Goal: Transaction & Acquisition: Book appointment/travel/reservation

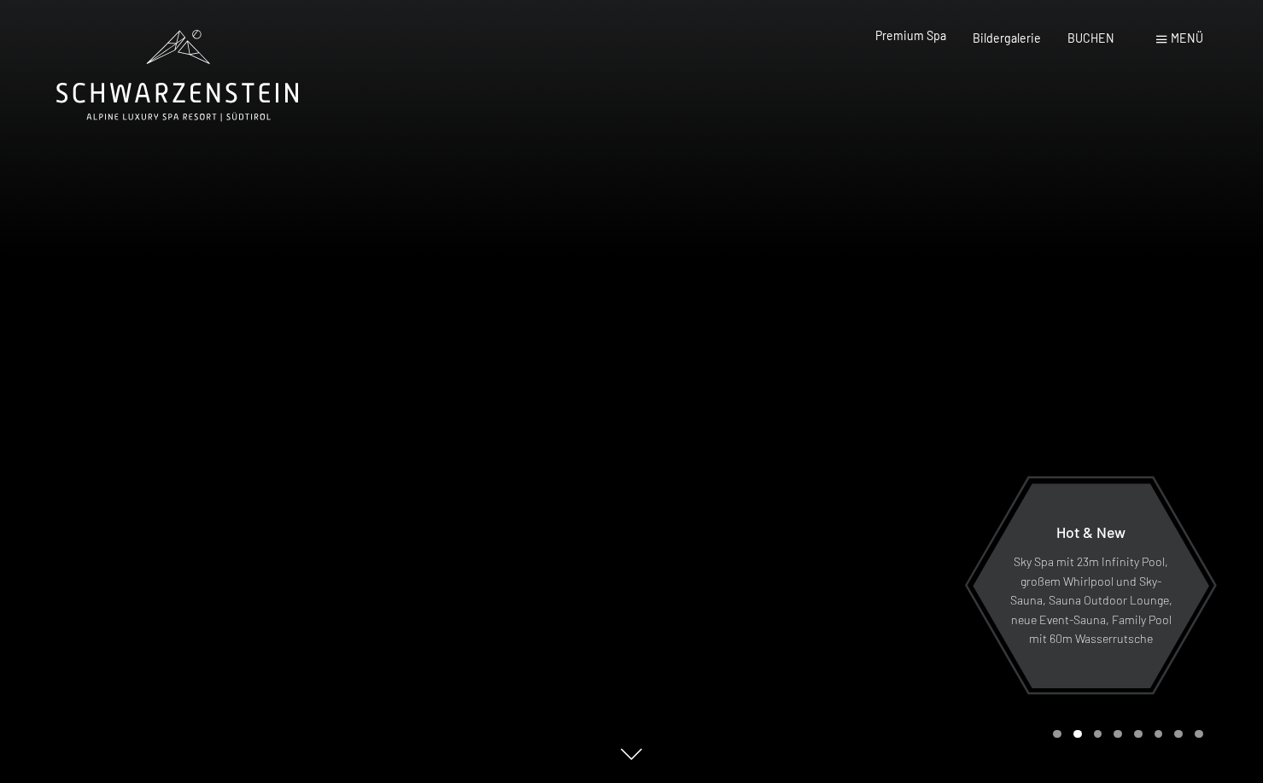
click at [940, 34] on span "Premium Spa" at bounding box center [910, 35] width 71 height 15
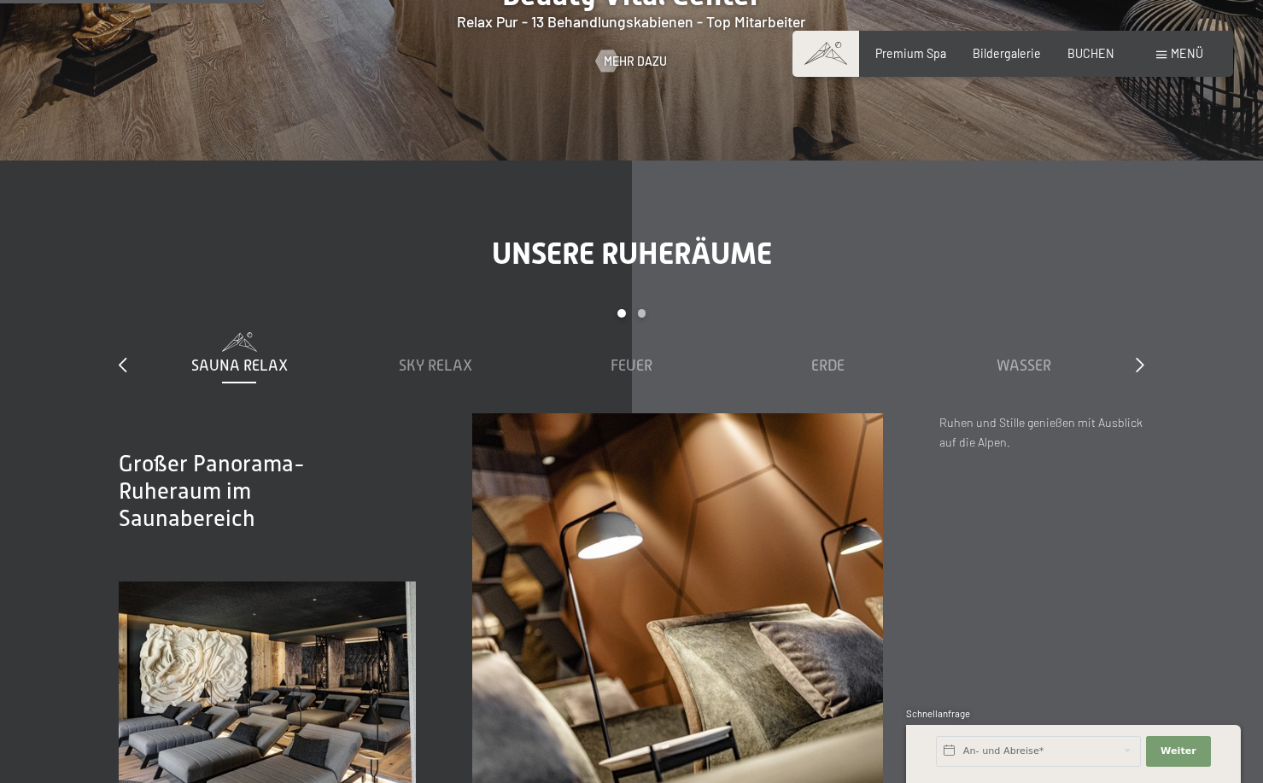
scroll to position [1989, 0]
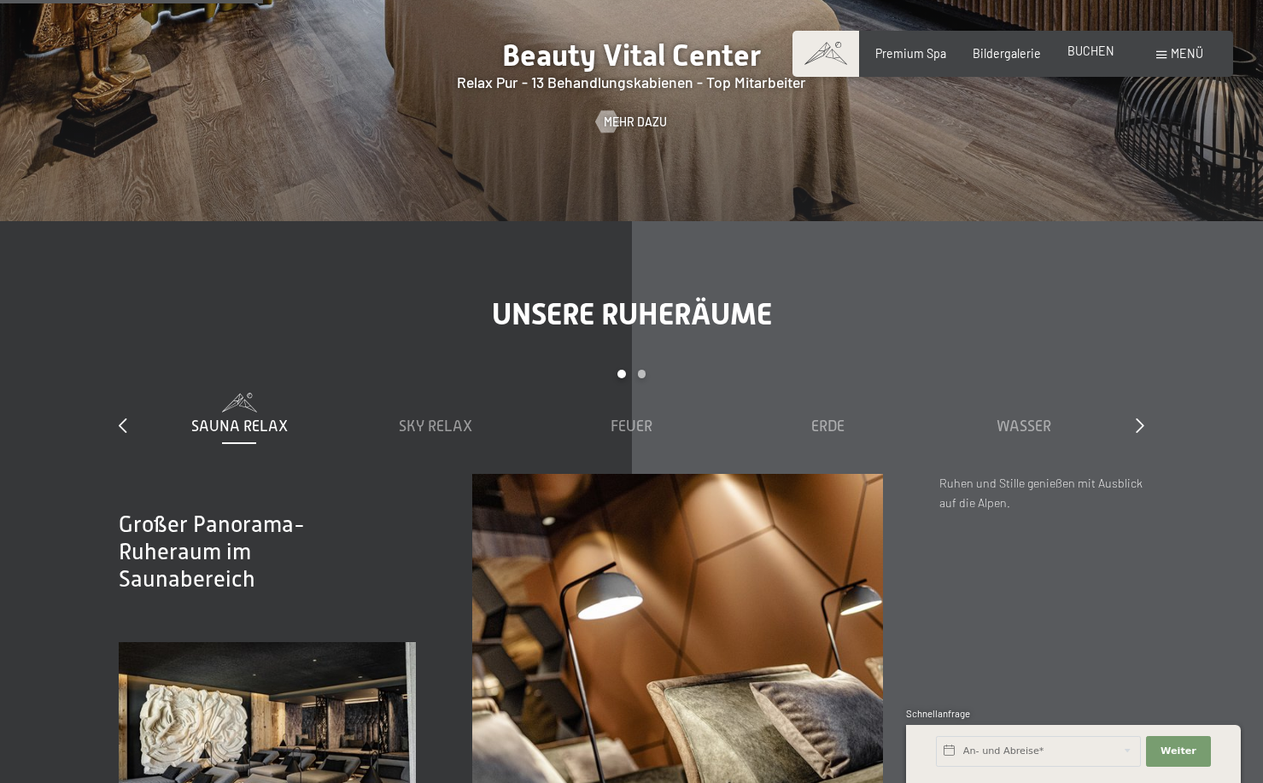
click at [1102, 46] on span "BUCHEN" at bounding box center [1091, 51] width 47 height 15
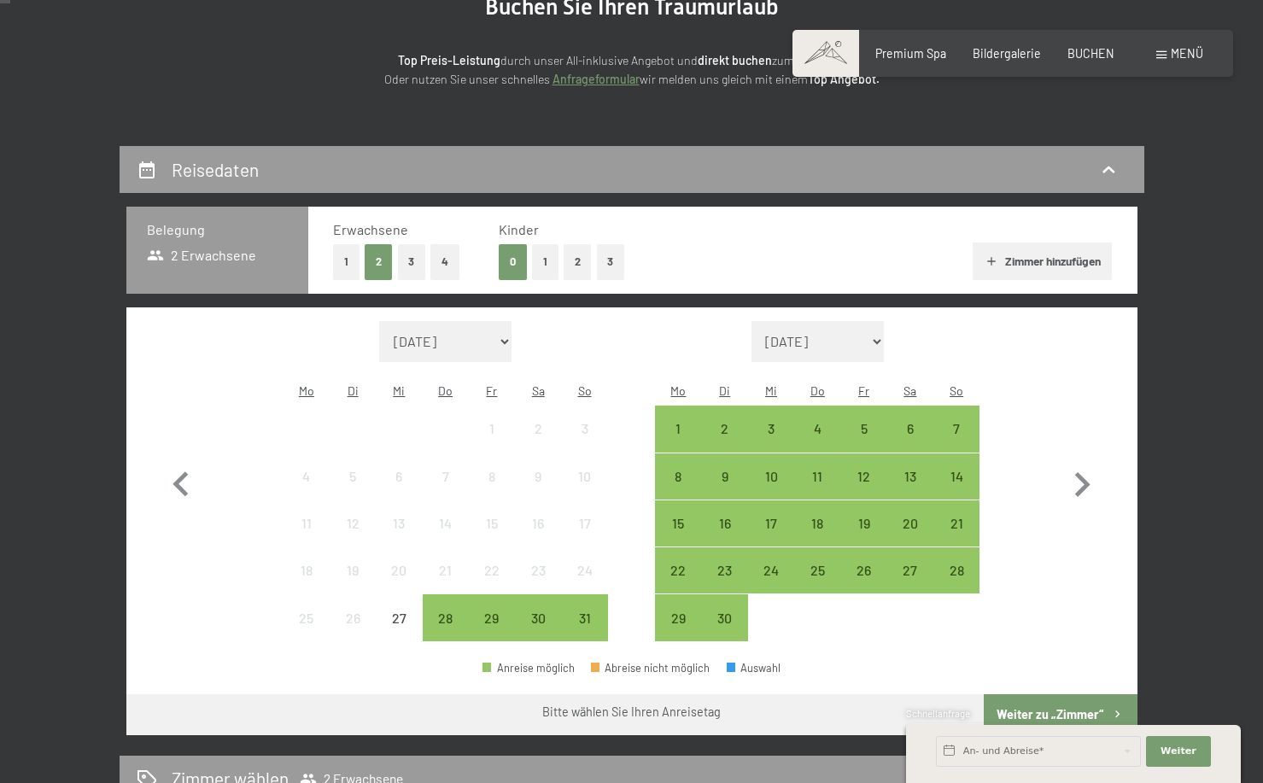
scroll to position [223, 0]
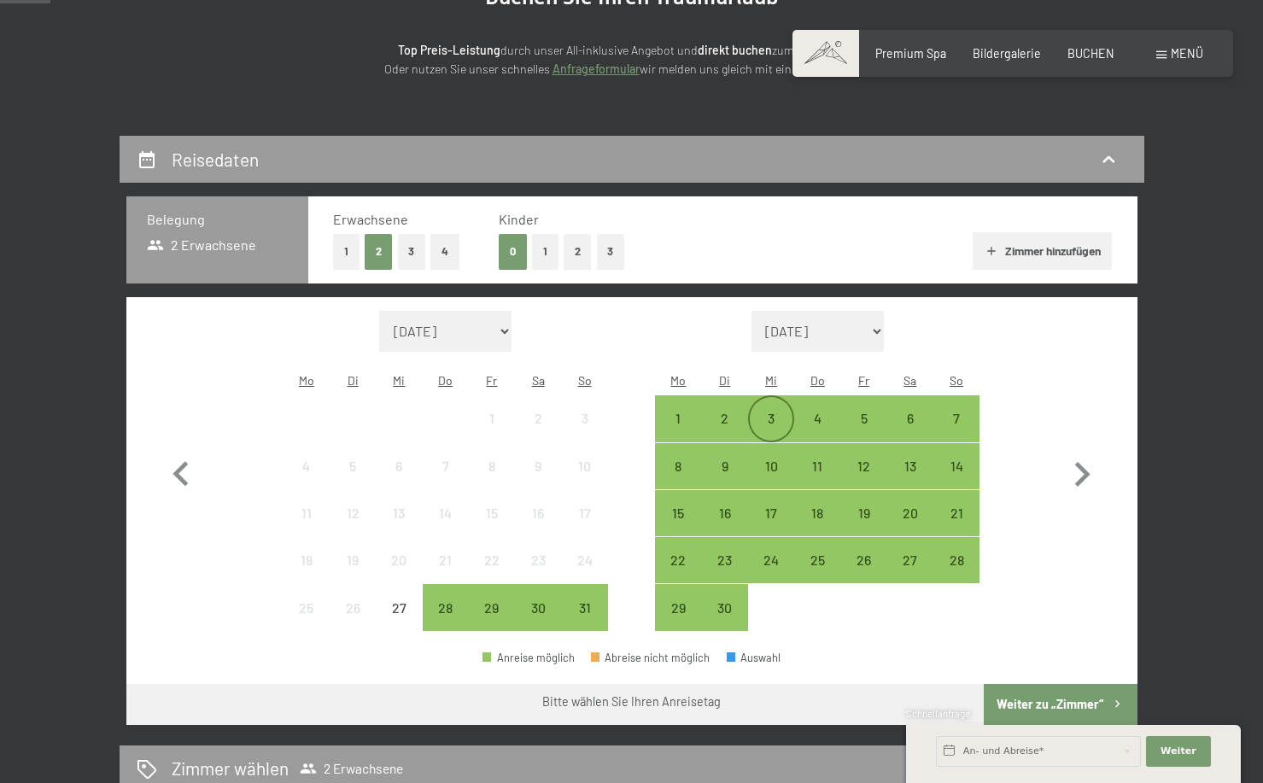
click at [782, 412] on div "3" at bounding box center [771, 433] width 43 height 43
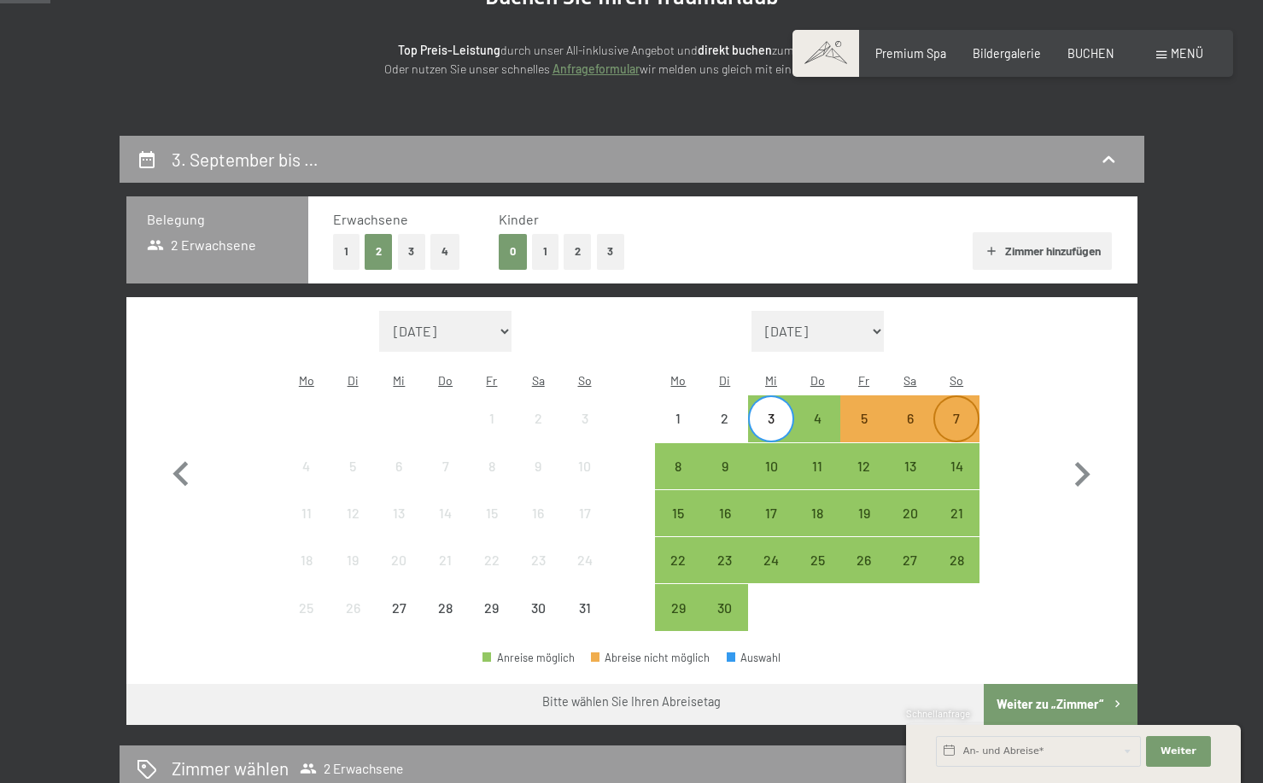
click at [960, 412] on div "7" at bounding box center [956, 433] width 43 height 43
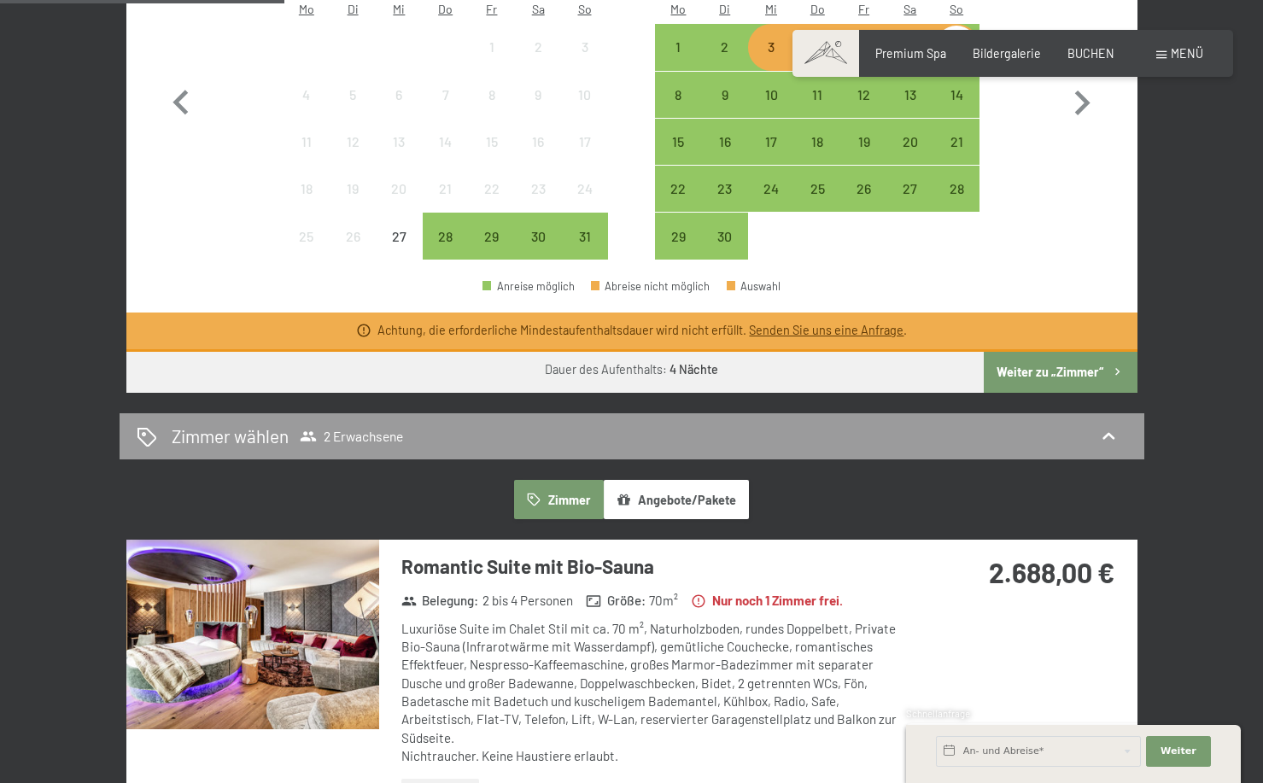
scroll to position [611, 0]
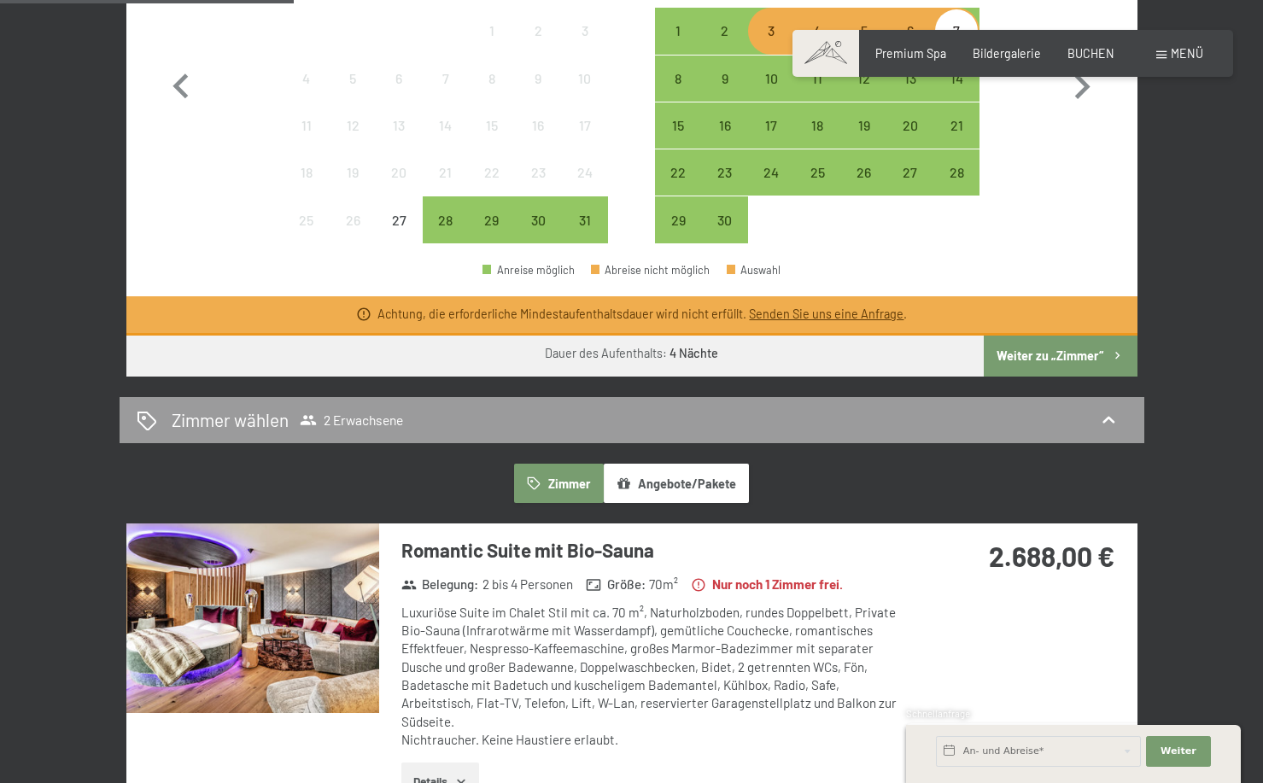
click at [460, 775] on icon "button" at bounding box center [461, 782] width 14 height 14
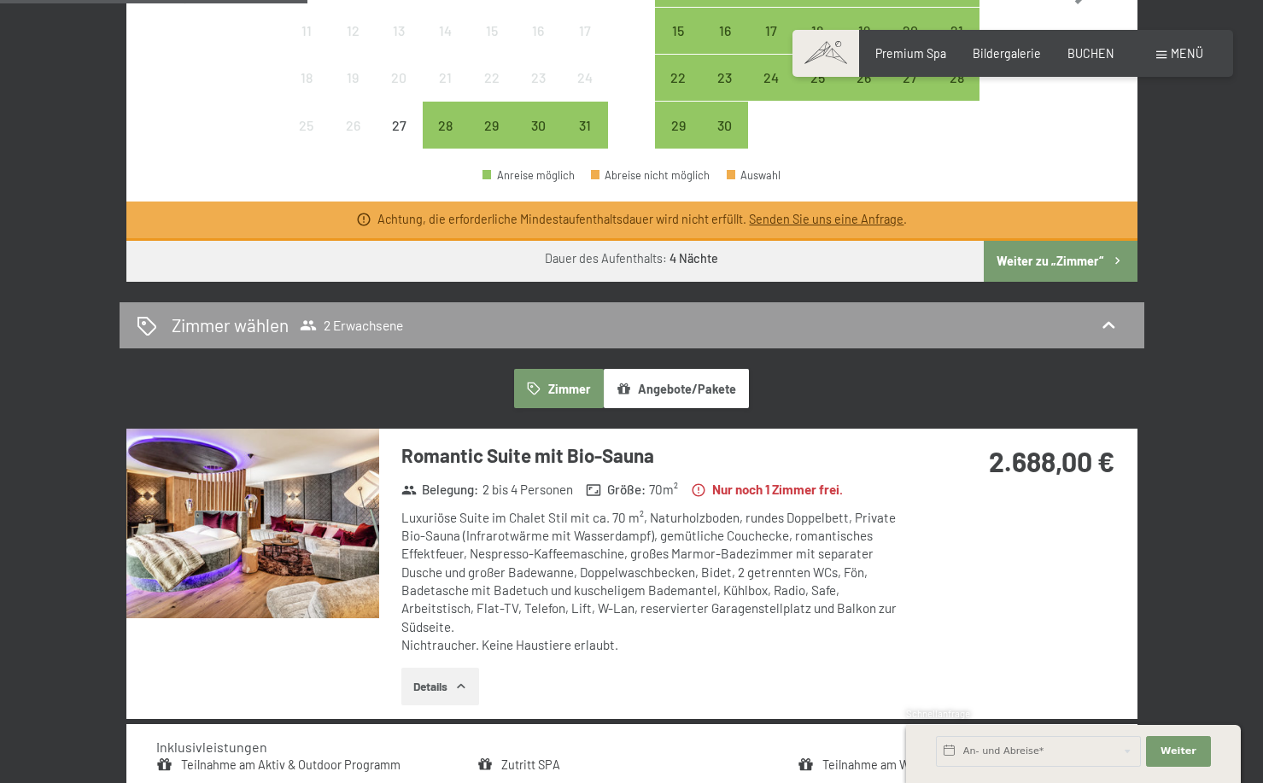
scroll to position [709, 0]
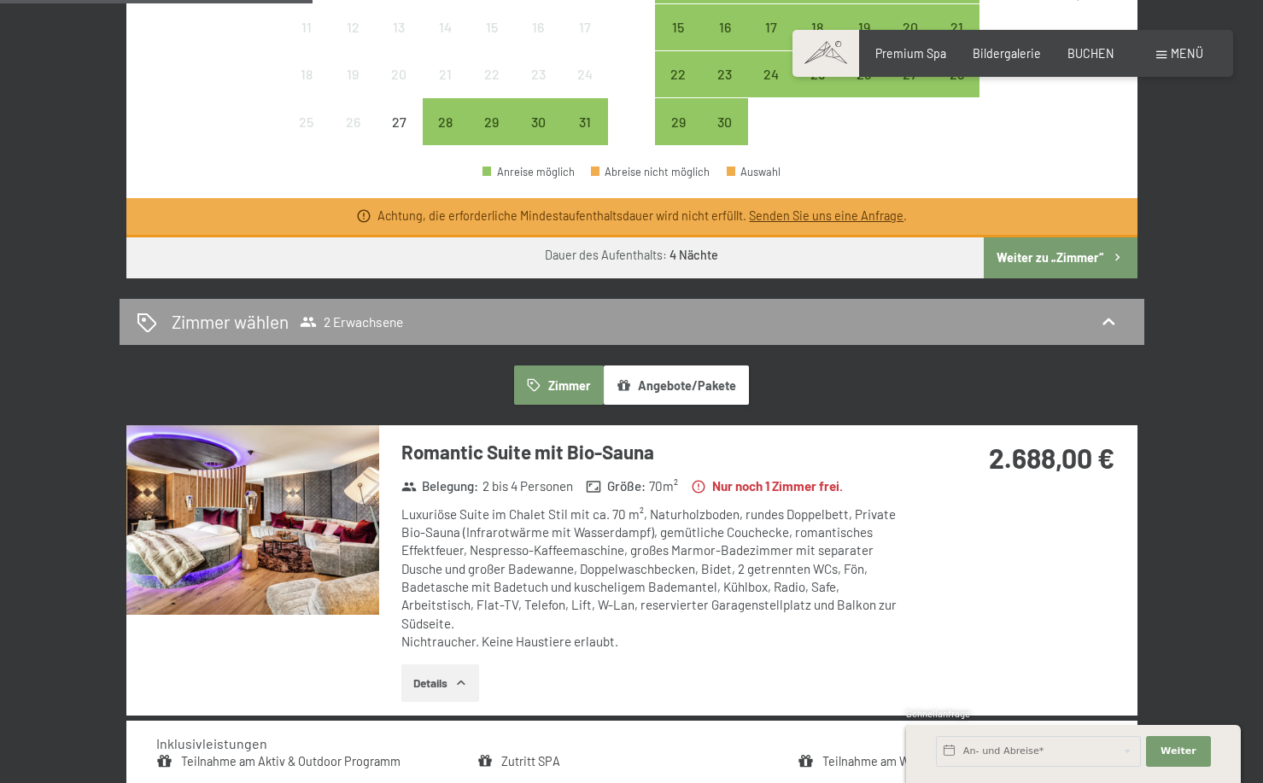
click at [468, 676] on icon "button" at bounding box center [461, 683] width 14 height 14
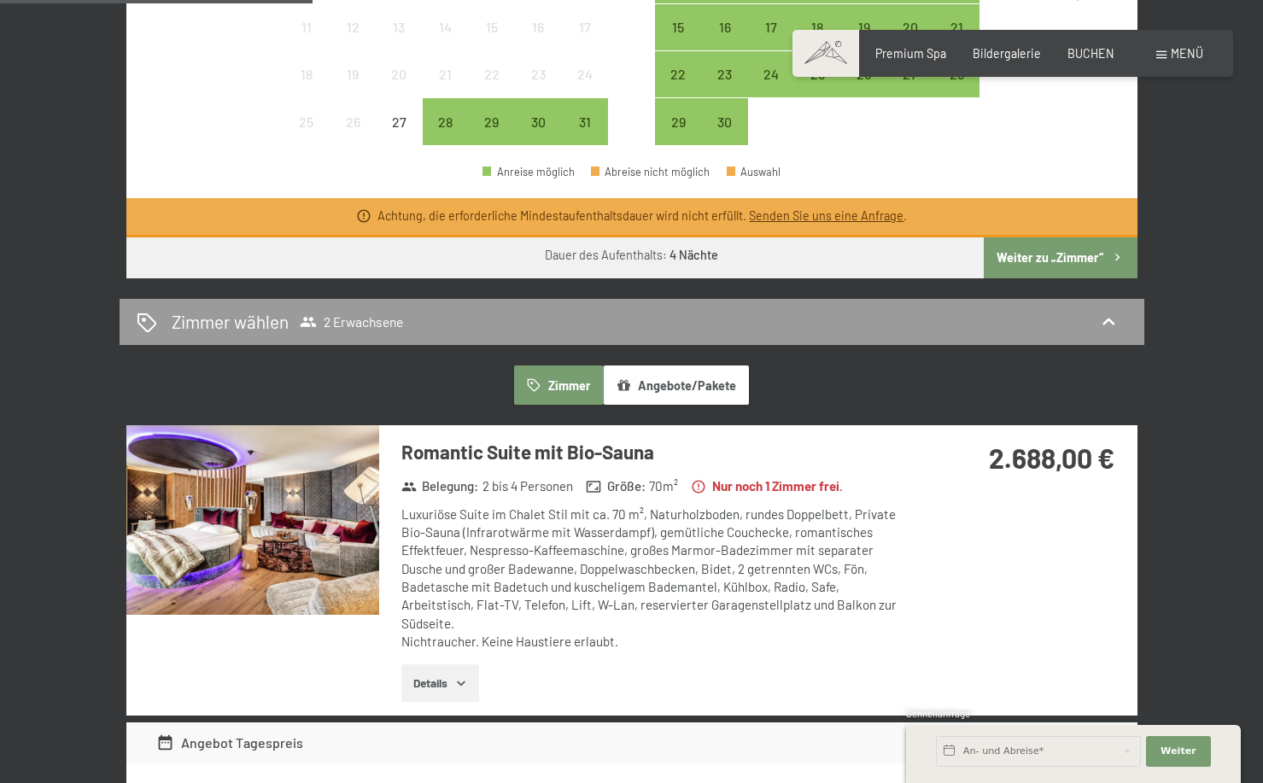
click at [468, 676] on icon "button" at bounding box center [461, 683] width 14 height 14
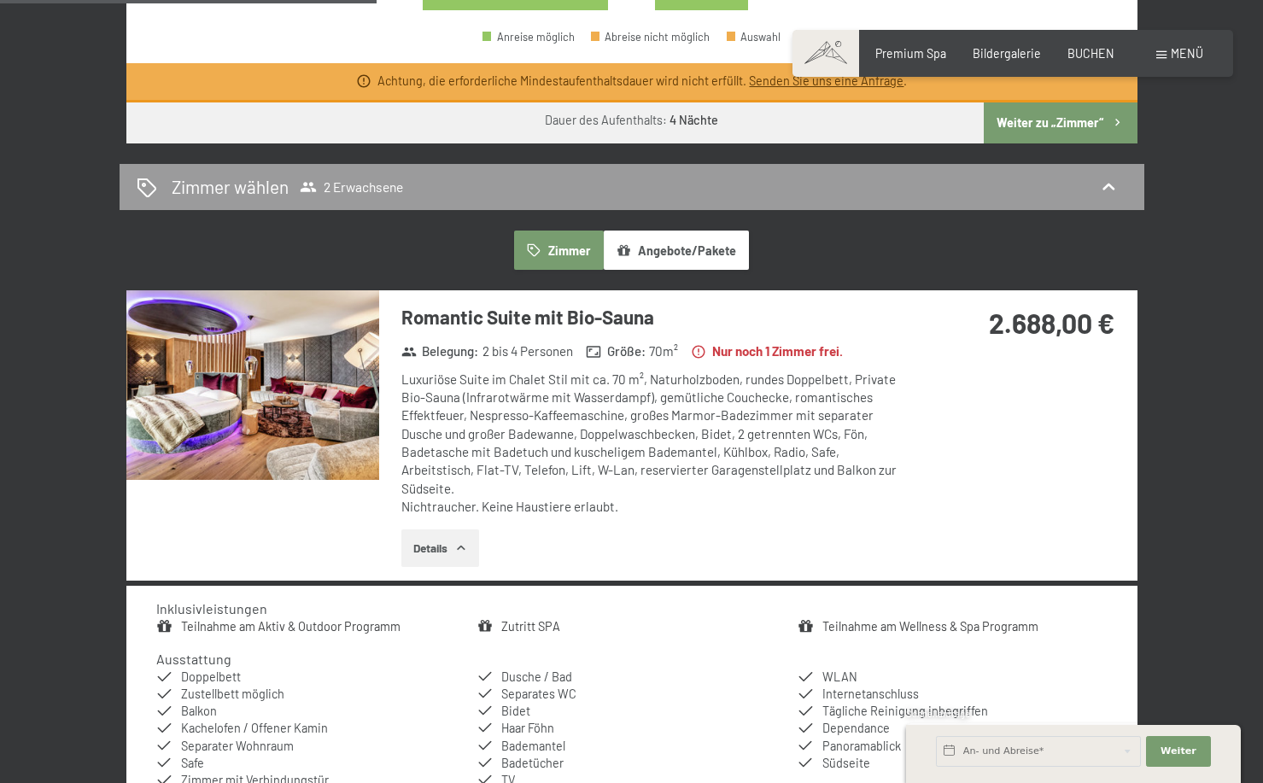
scroll to position [837, 0]
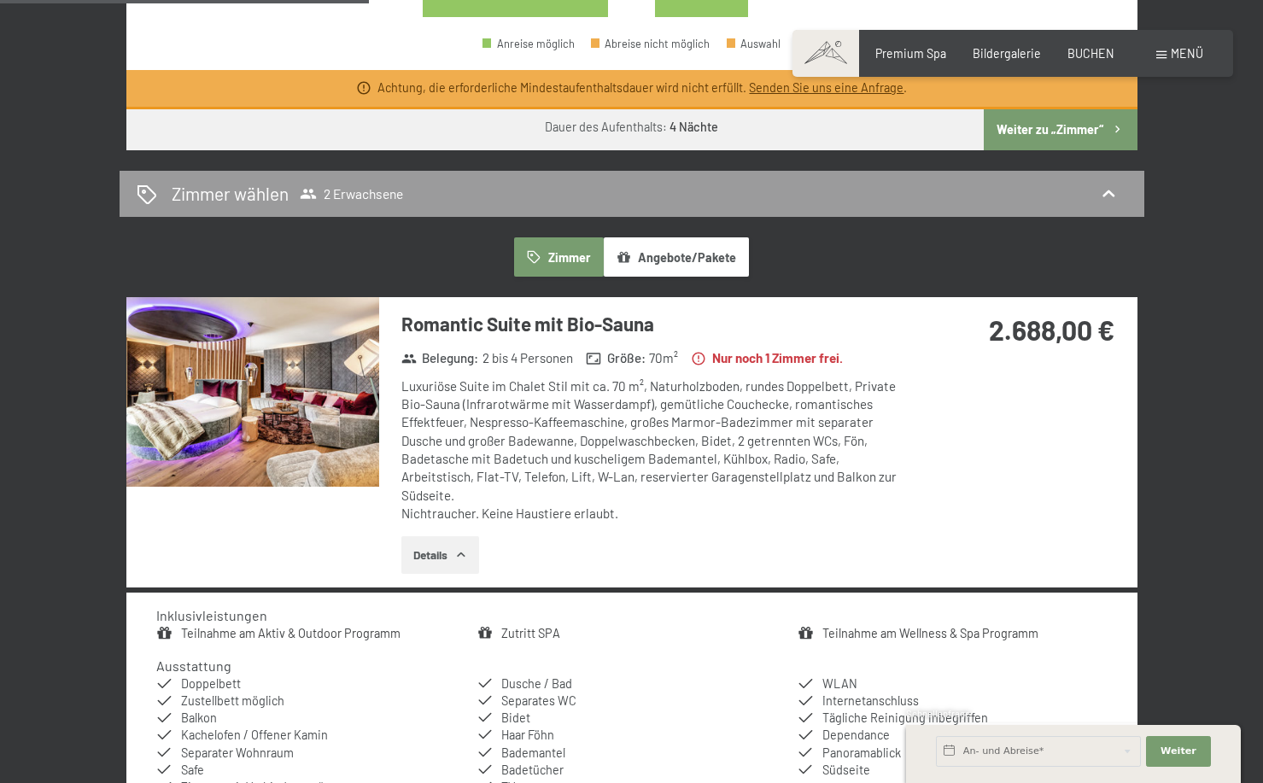
click at [565, 237] on button "Zimmer" at bounding box center [558, 256] width 89 height 39
click at [313, 330] on img at bounding box center [252, 392] width 253 height 190
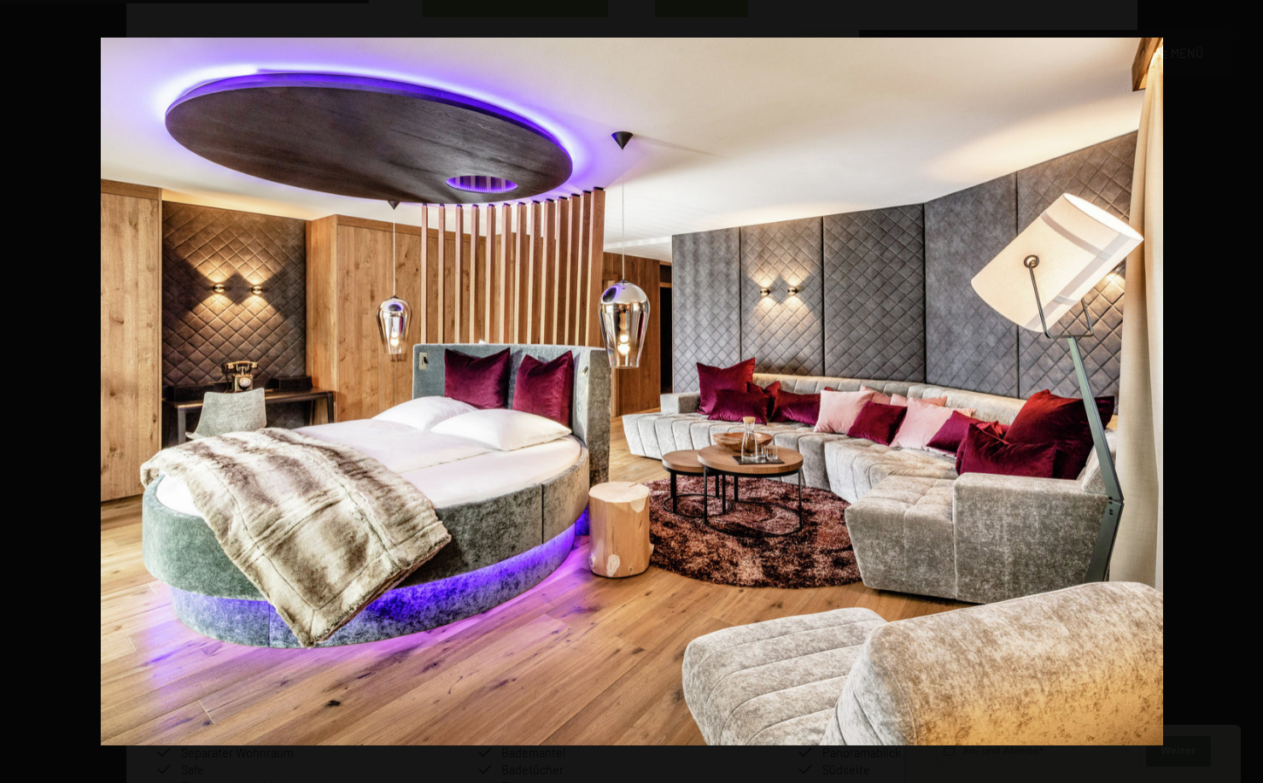
click at [1251, 387] on button "button" at bounding box center [1233, 391] width 60 height 85
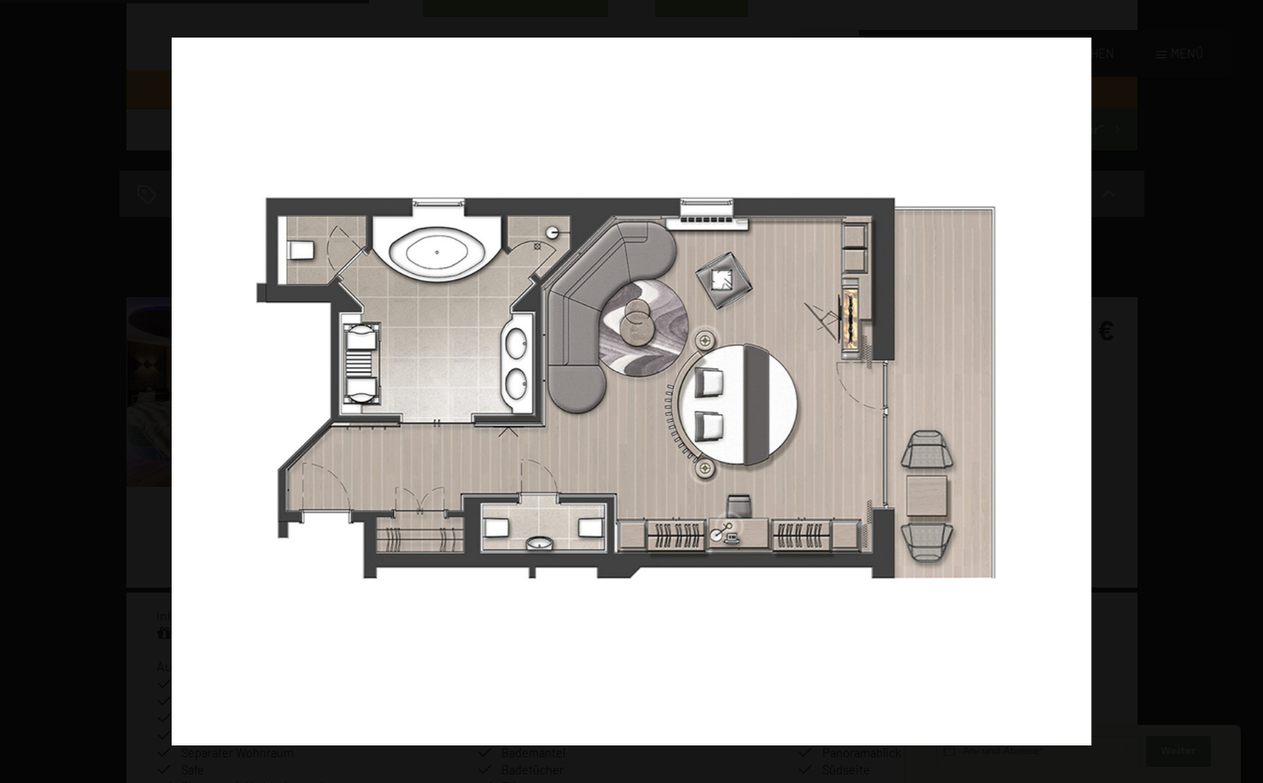
click at [1251, 387] on button "button" at bounding box center [1233, 391] width 60 height 85
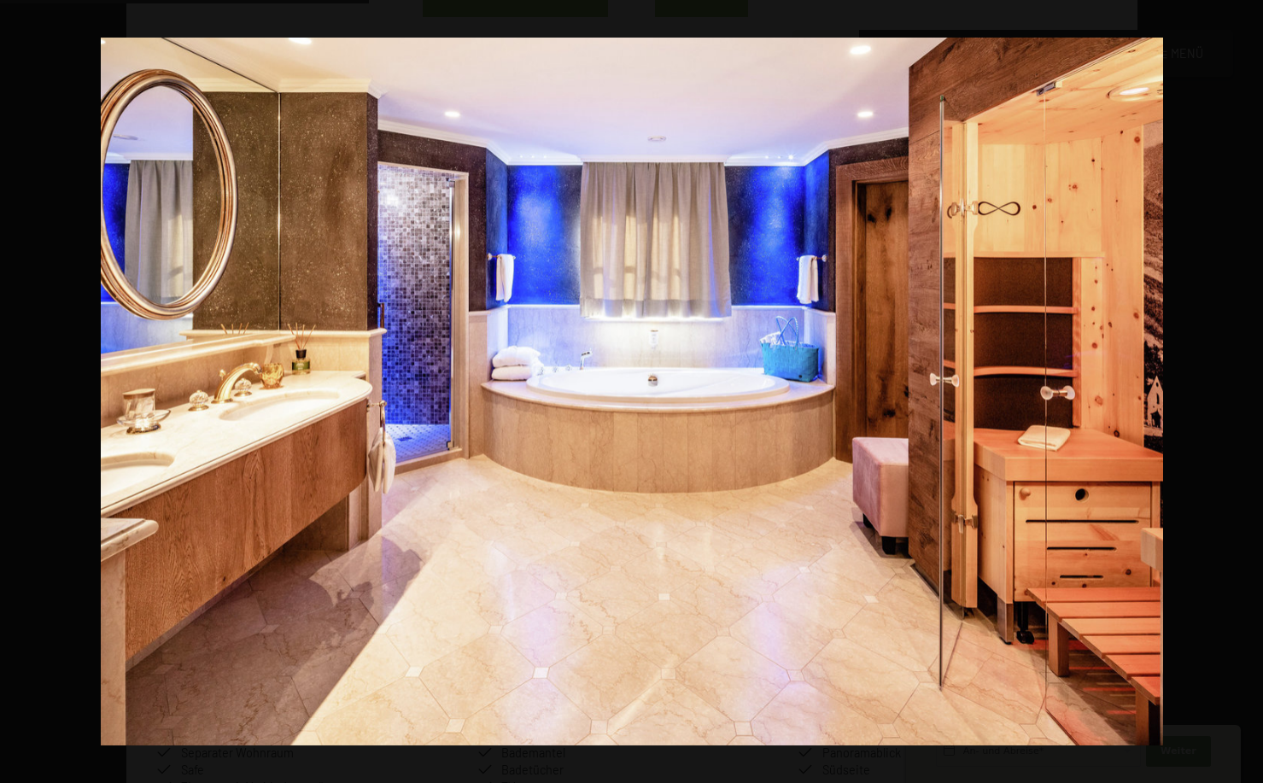
click at [1251, 387] on button "button" at bounding box center [1233, 391] width 60 height 85
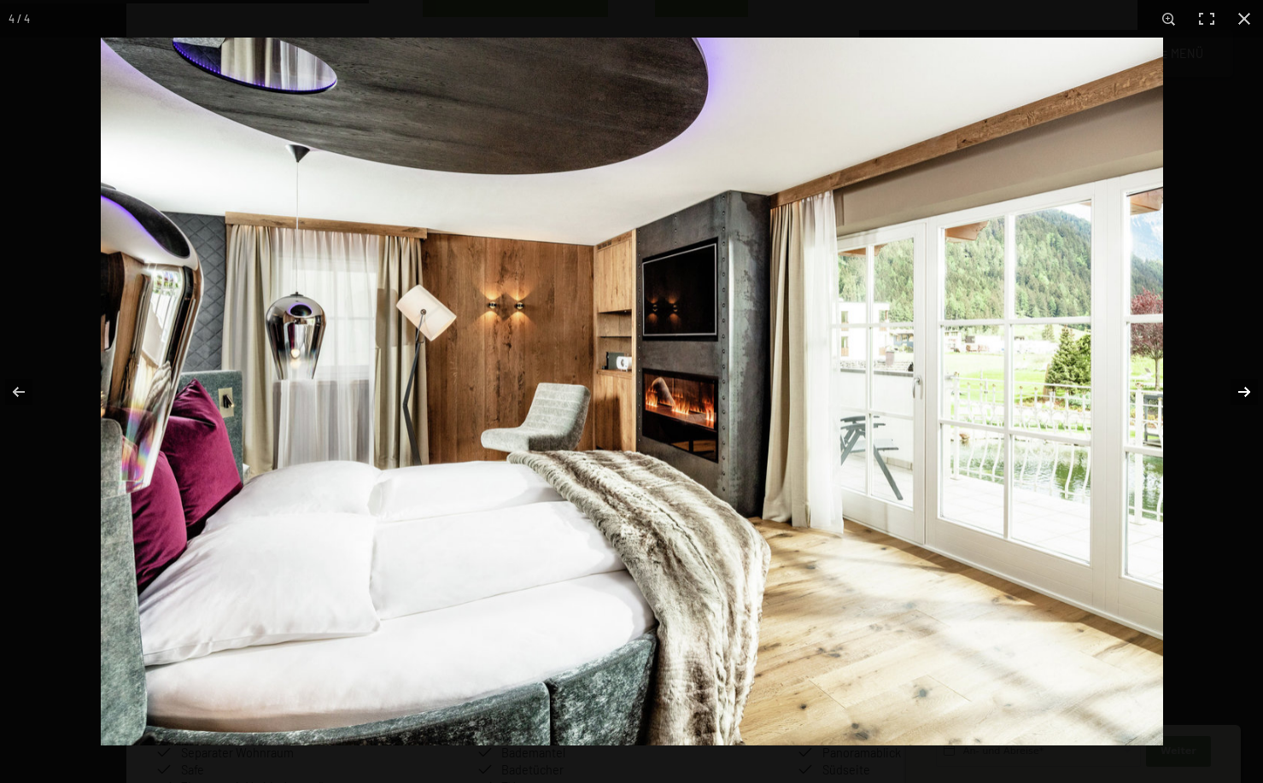
click at [1251, 387] on button "button" at bounding box center [1233, 391] width 60 height 85
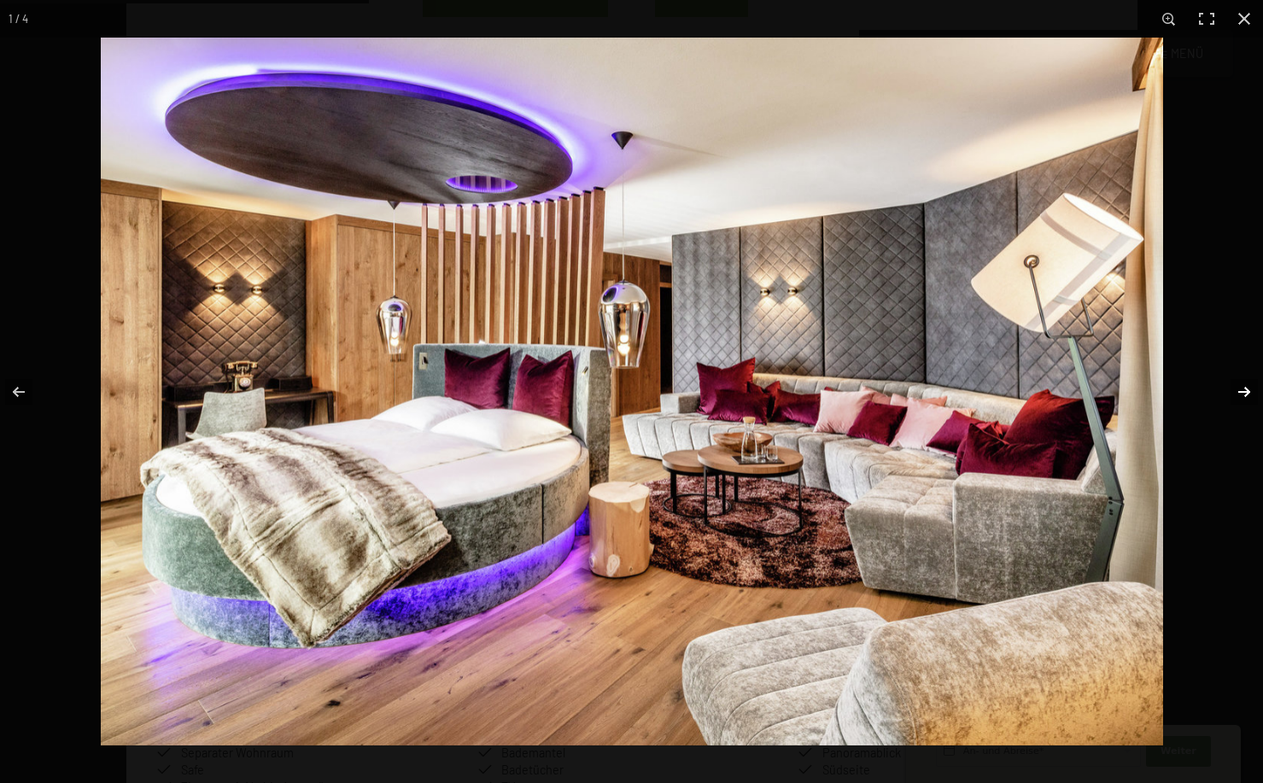
click at [1251, 387] on button "button" at bounding box center [1233, 391] width 60 height 85
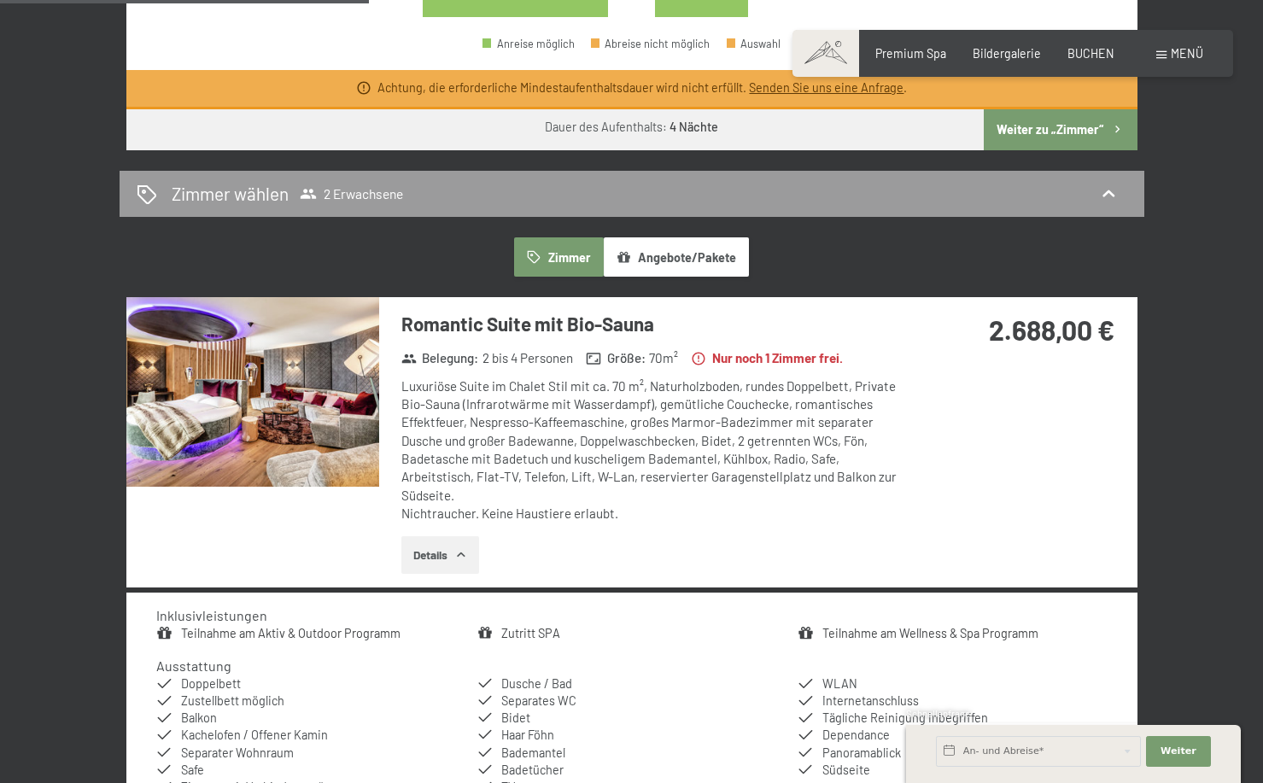
click at [0, 0] on button "button" at bounding box center [0, 0] width 0 height 0
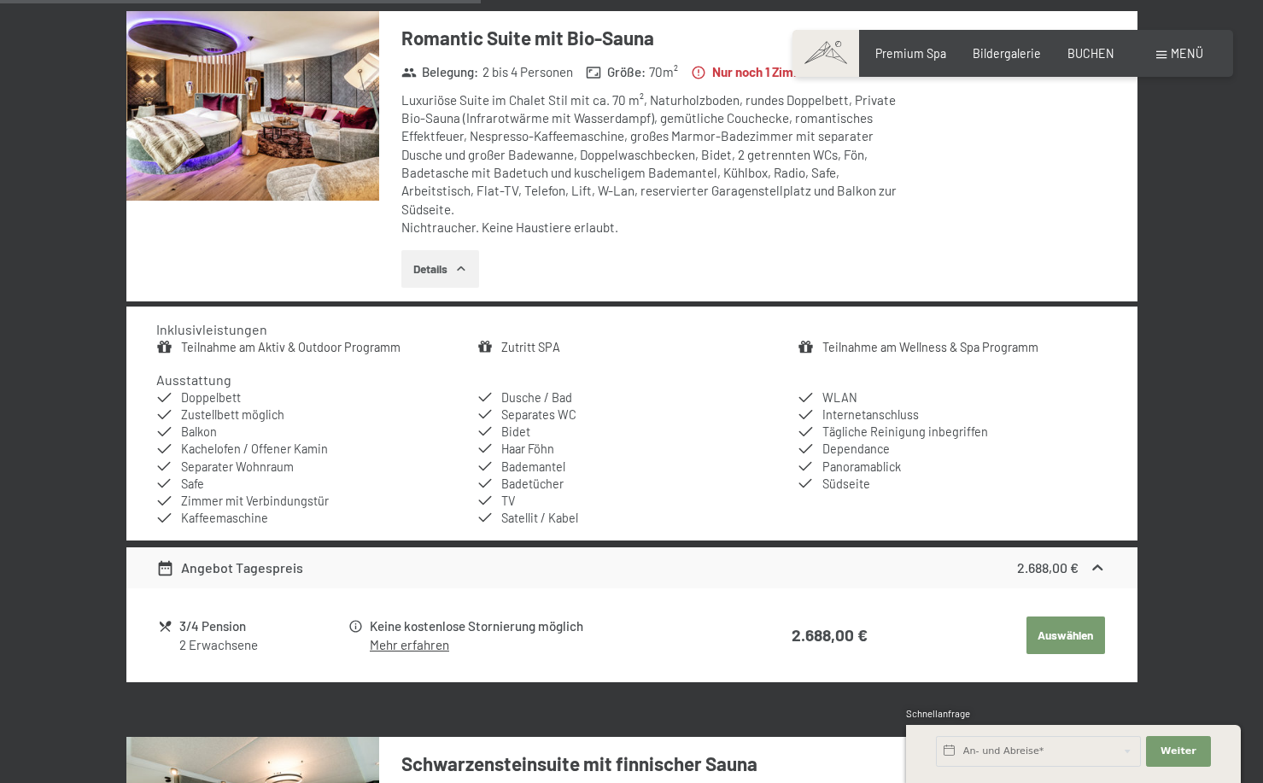
scroll to position [1132, 0]
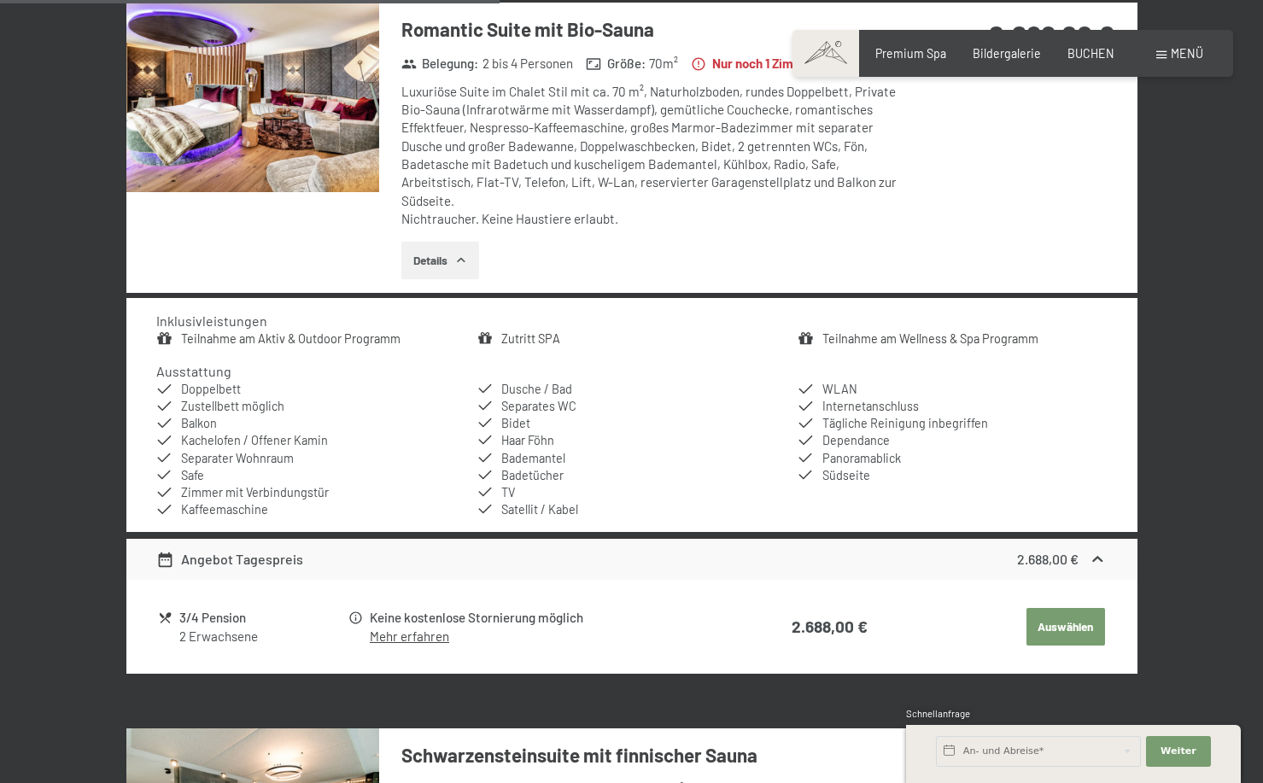
click at [1071, 610] on button "Auswählen" at bounding box center [1066, 627] width 79 height 38
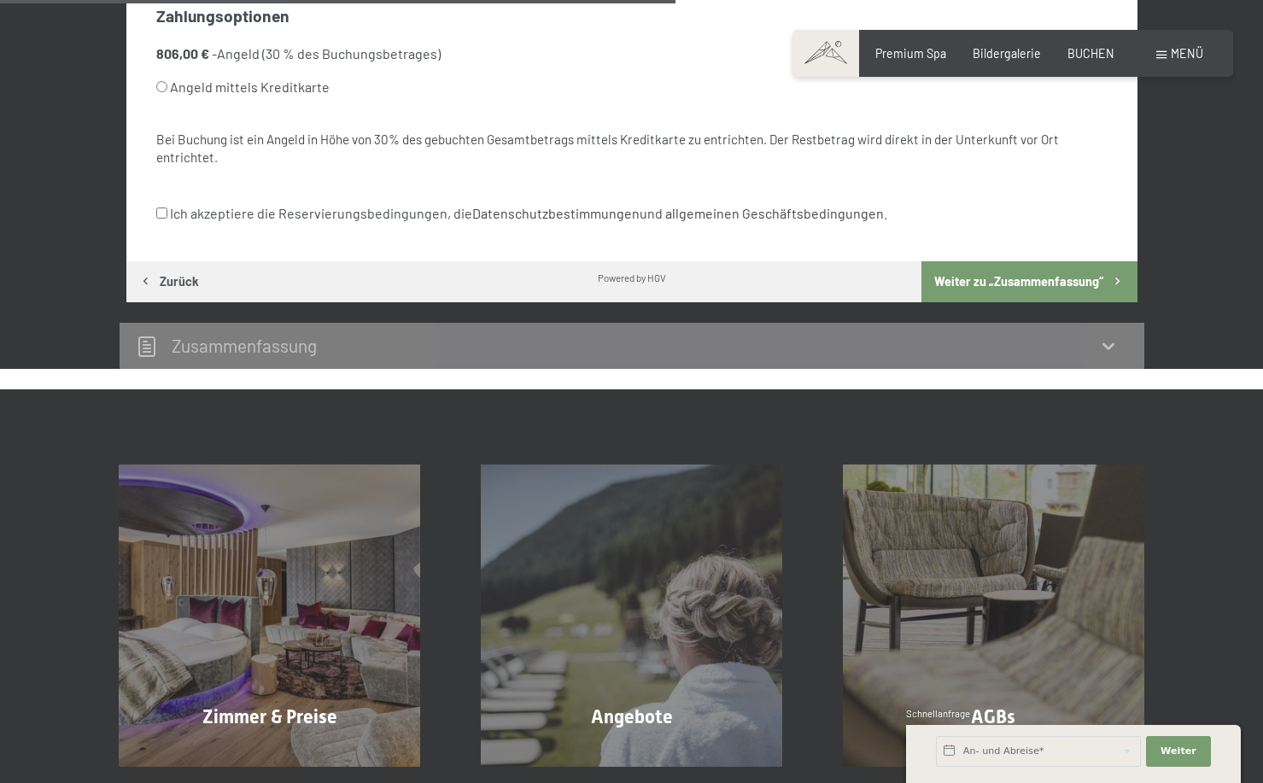
scroll to position [357, 0]
